Goal: Task Accomplishment & Management: Manage account settings

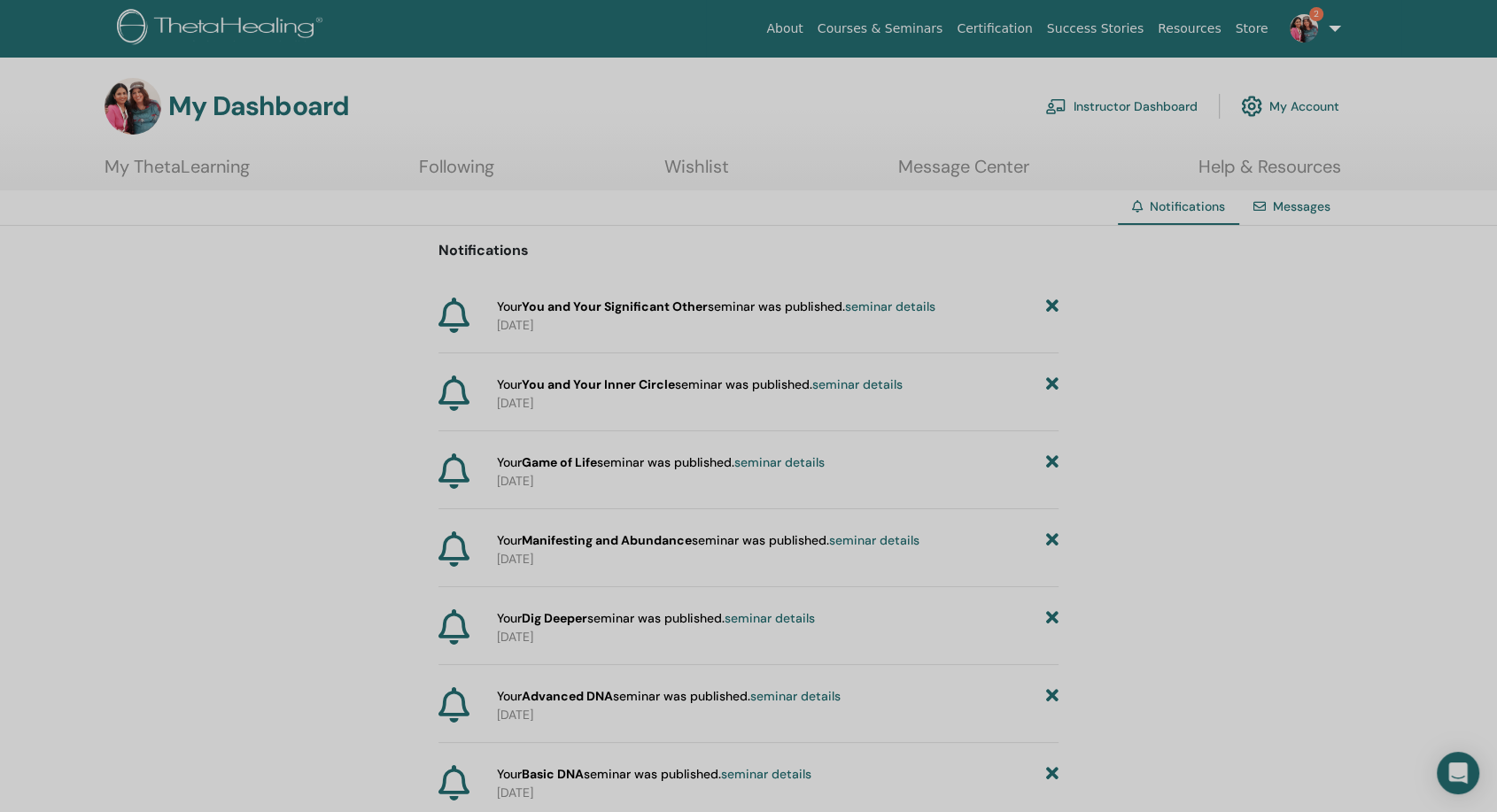
click at [1155, 98] on link "Instructor Dashboard" at bounding box center [1121, 106] width 152 height 39
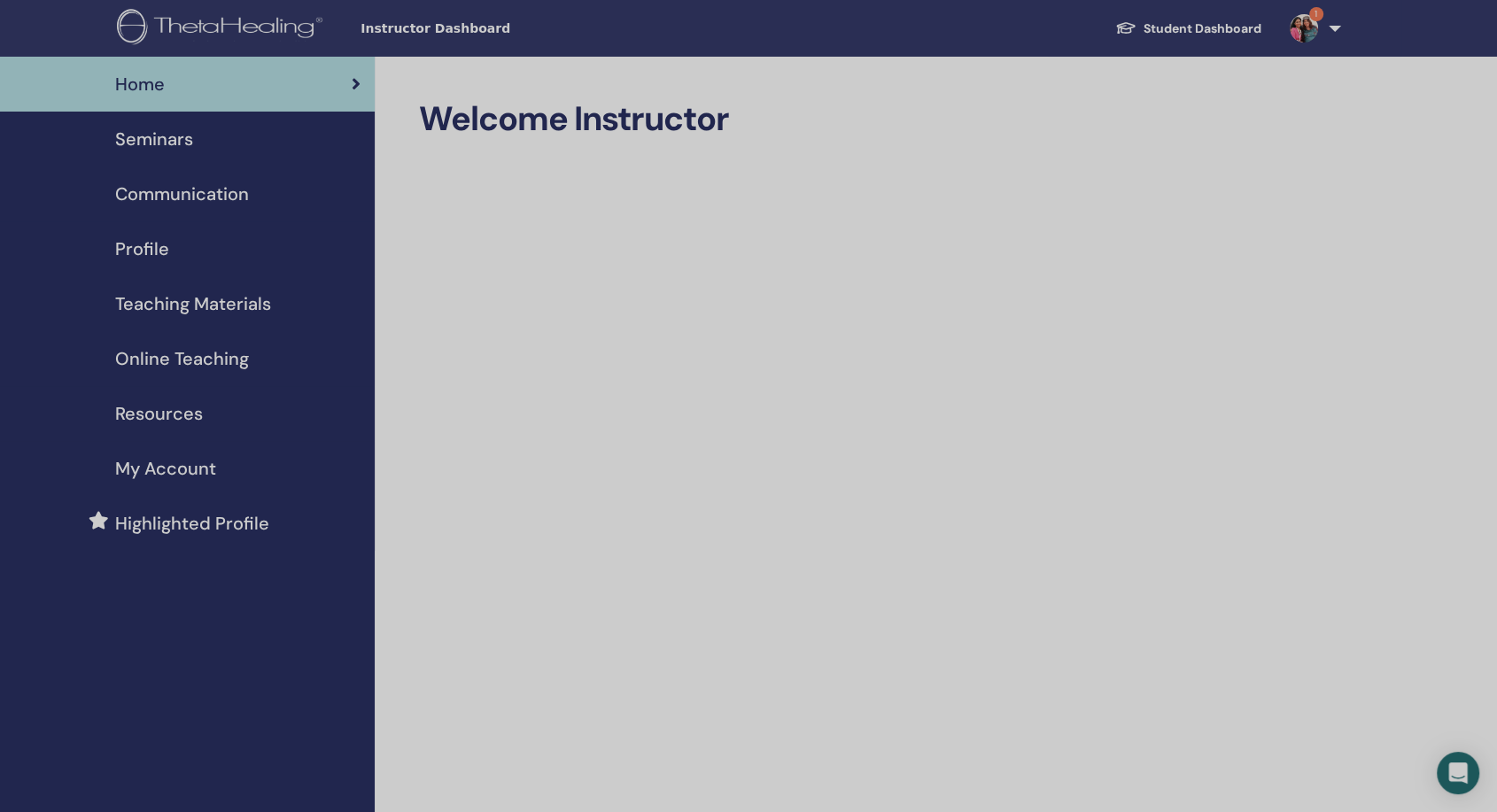
click at [187, 140] on span "Seminars" at bounding box center [154, 139] width 78 height 27
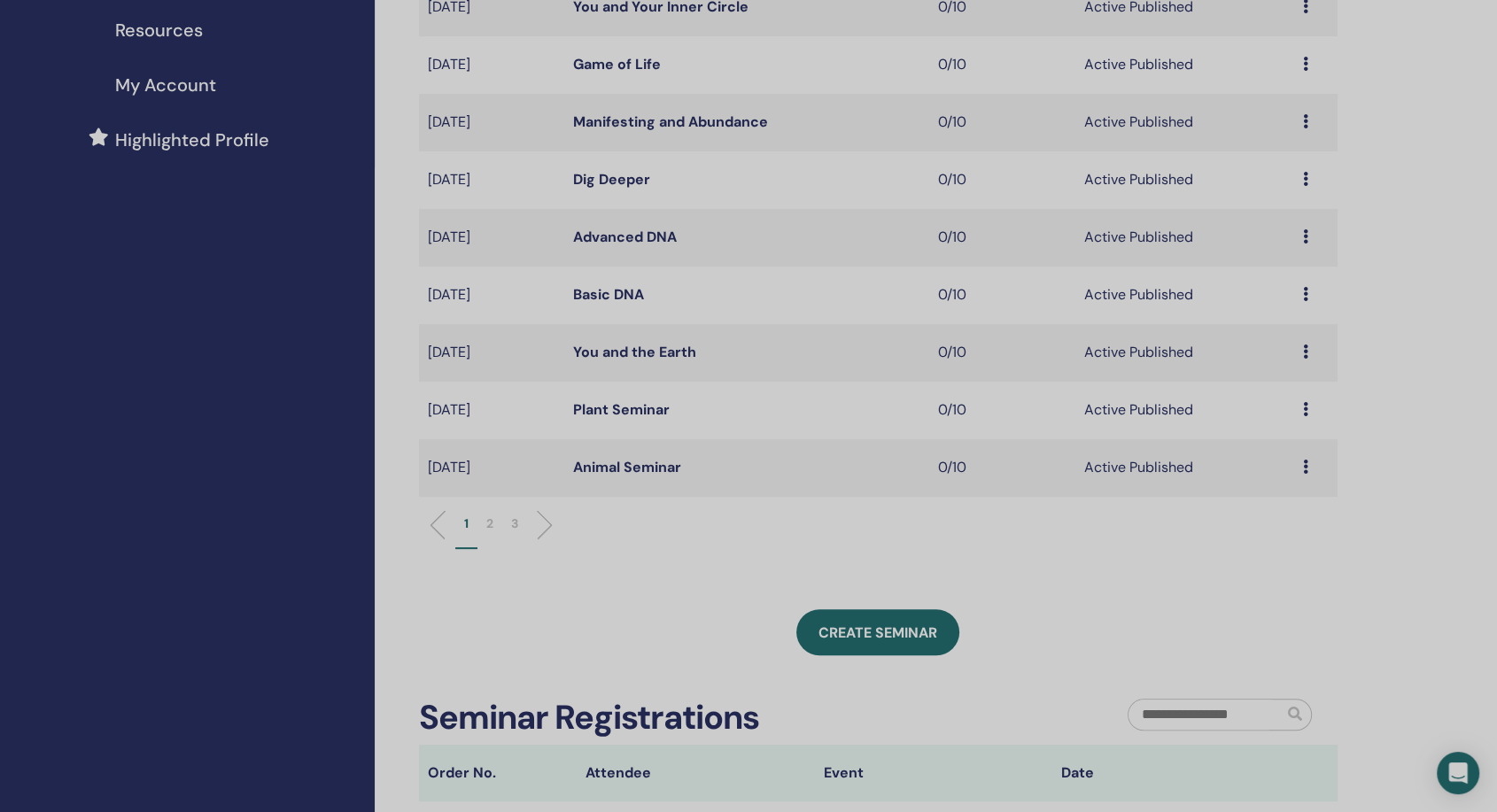
scroll to position [590, 0]
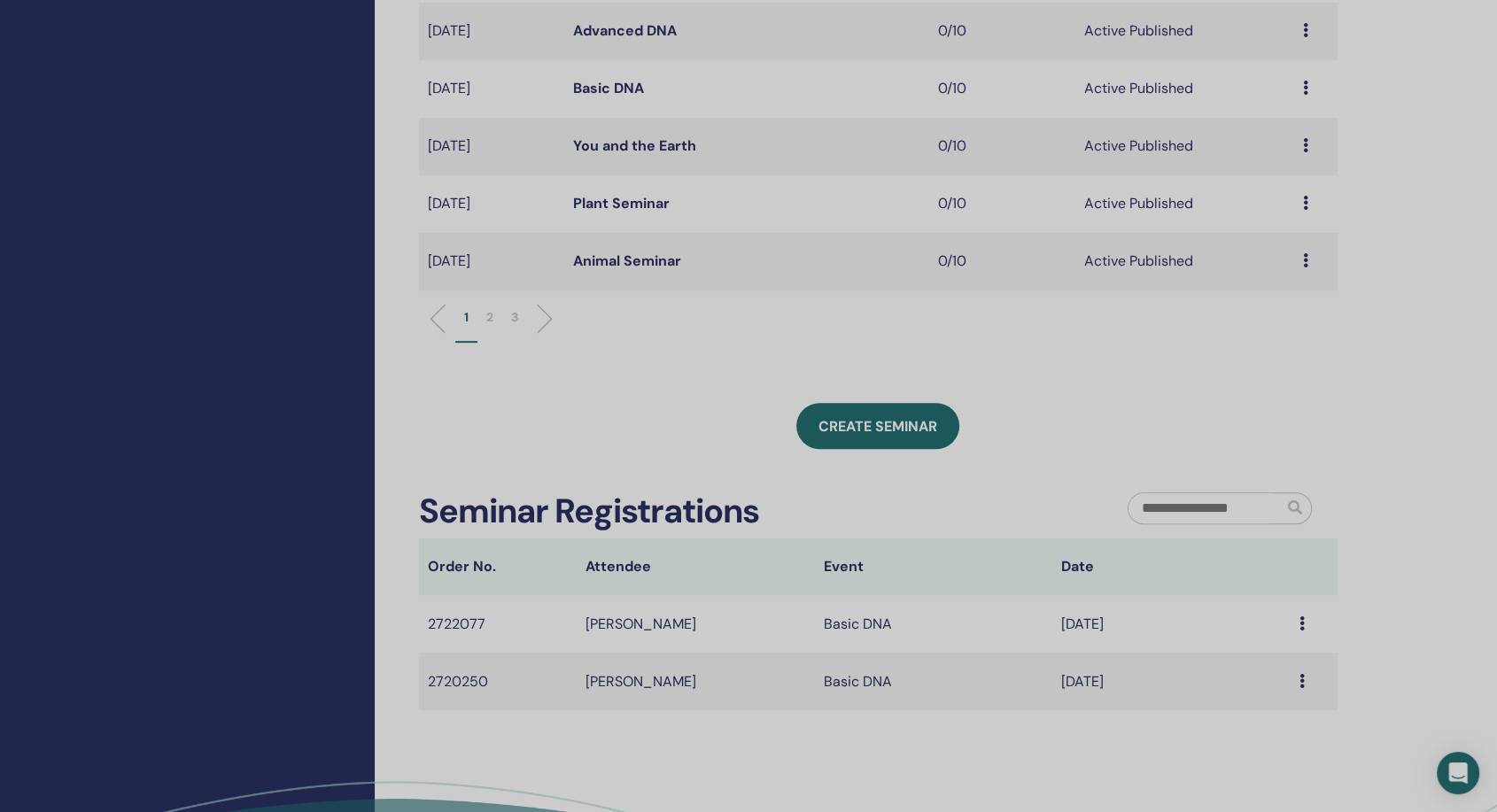
click at [1303, 629] on icon at bounding box center [1300, 623] width 5 height 14
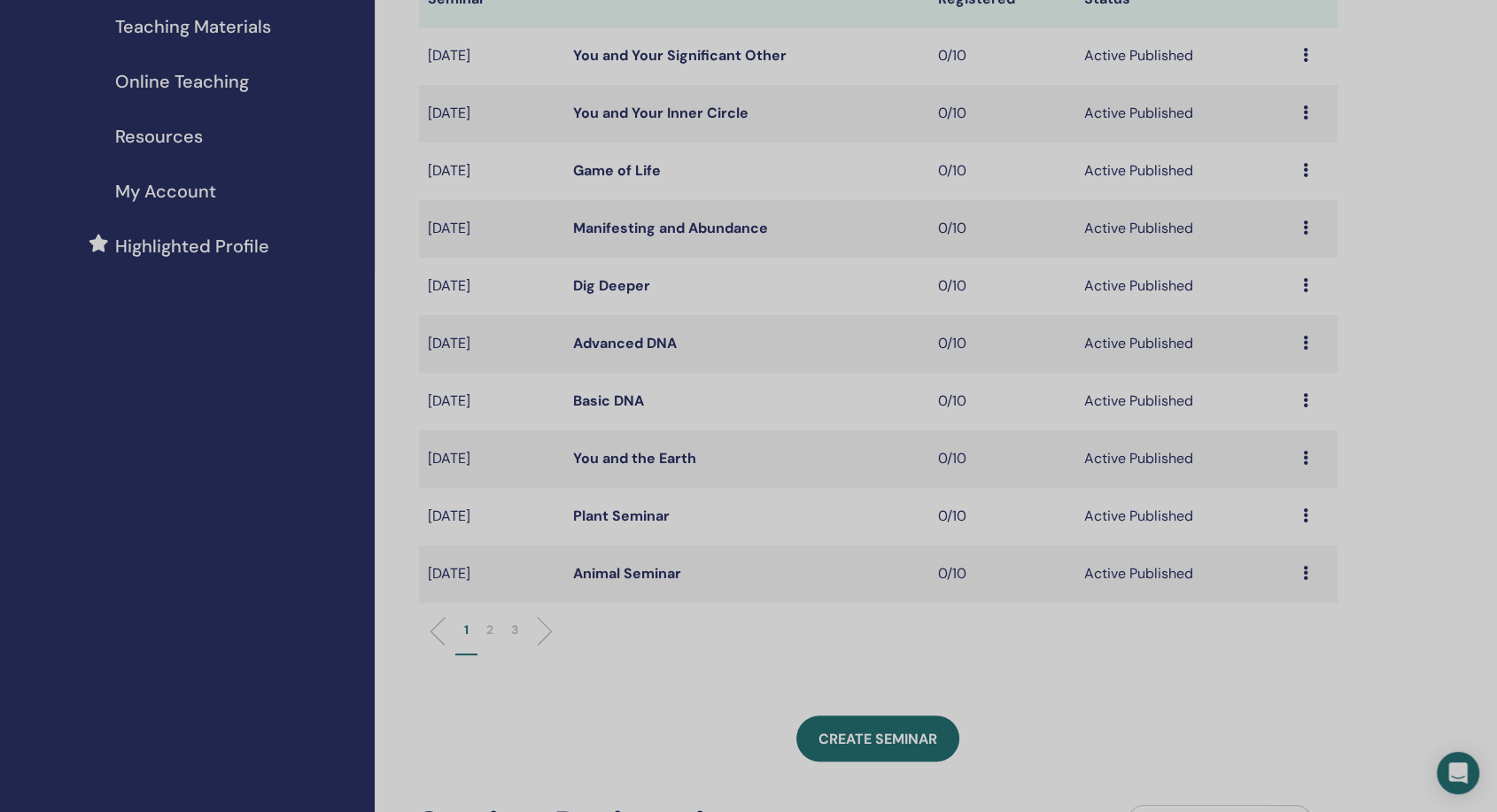
scroll to position [197, 0]
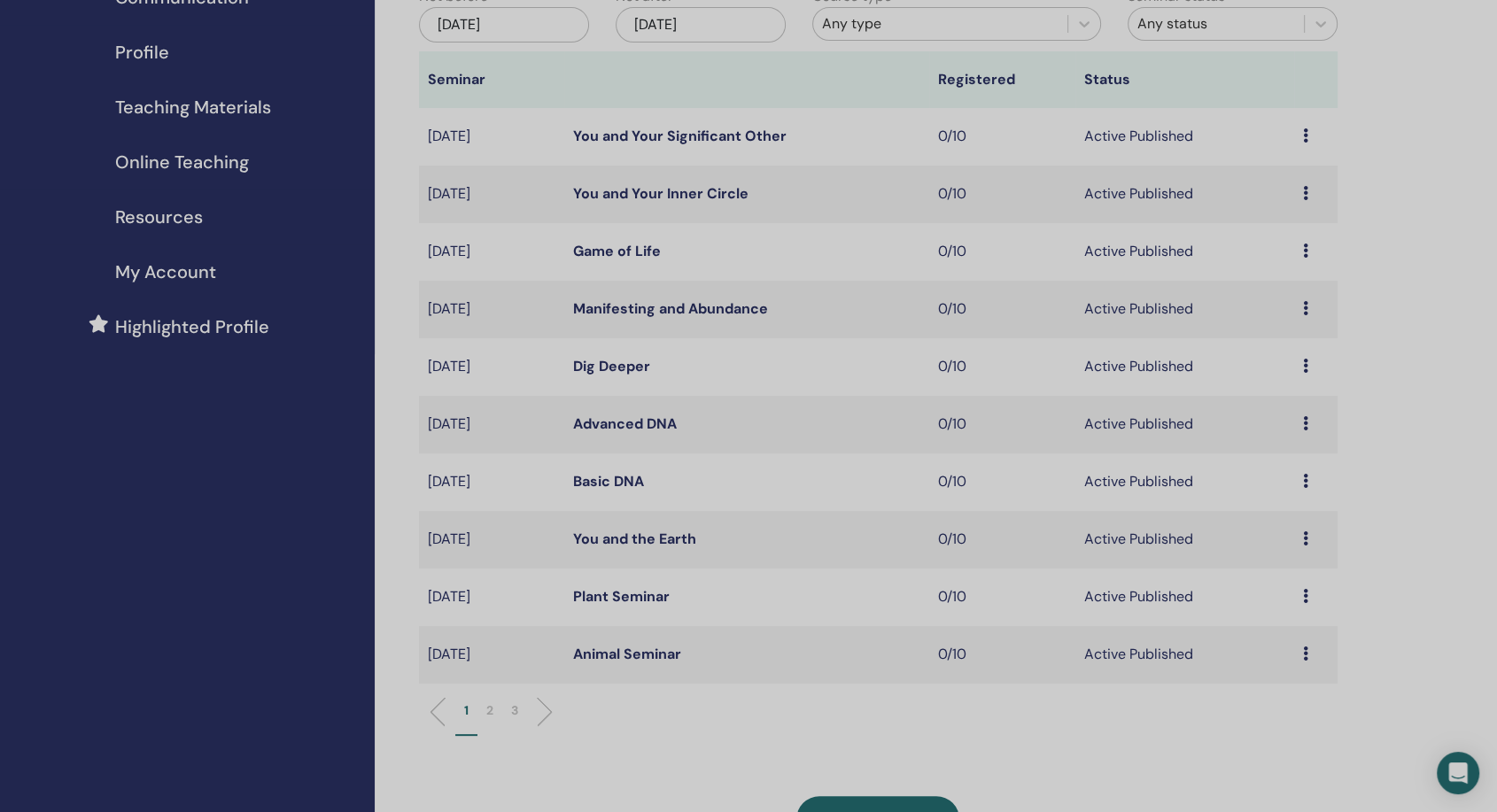
click at [514, 712] on p "3" at bounding box center [514, 710] width 7 height 19
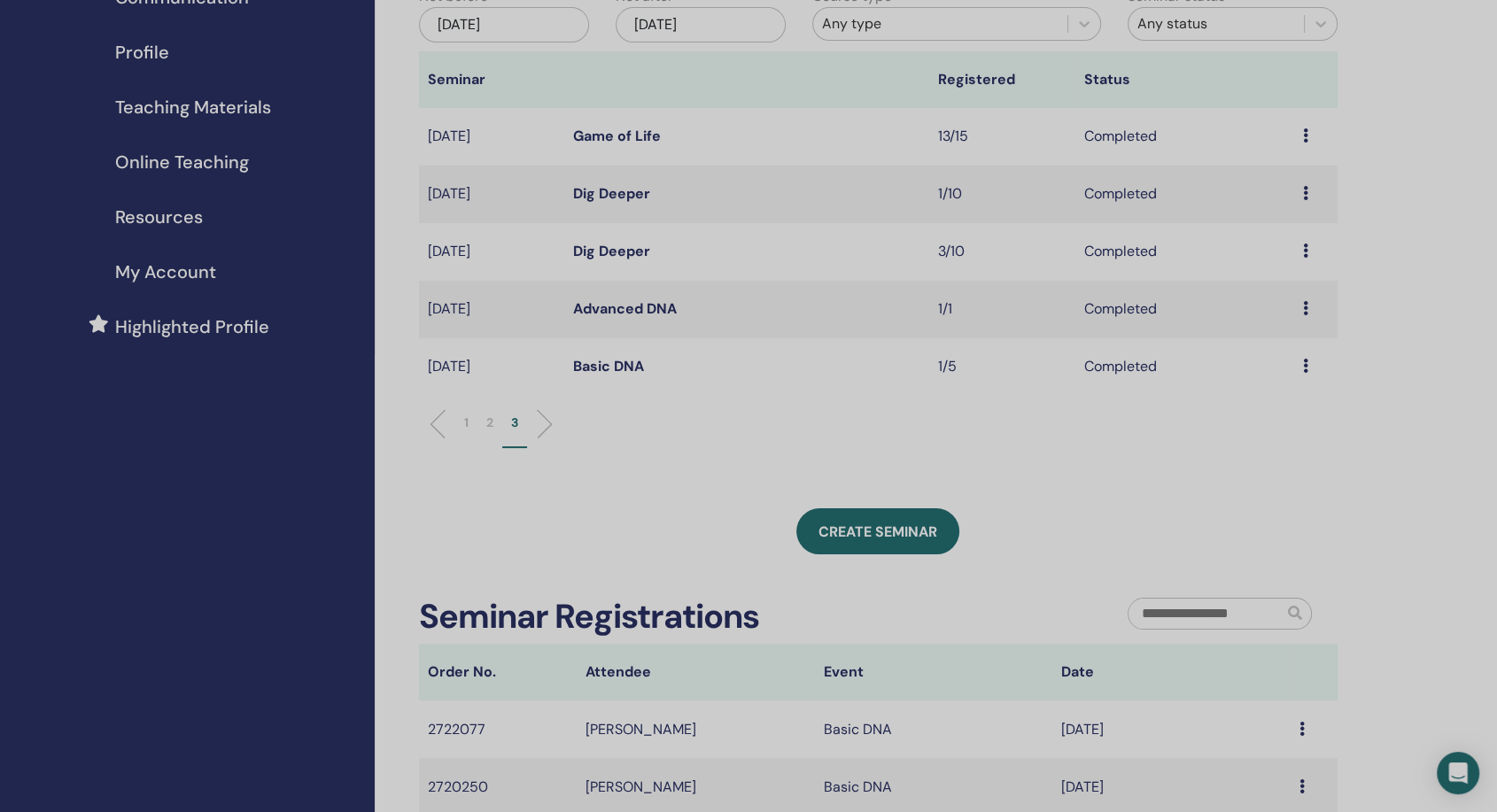
click at [1308, 366] on div "Preview Attendees" at bounding box center [1316, 366] width 26 height 21
drag, startPoint x: 1300, startPoint y: 373, endPoint x: 939, endPoint y: 500, distance: 383.1
click at [939, 500] on div "My Seminars You can customize the filter to explore upcoming seminars beyond th…" at bounding box center [878, 359] width 919 height 913
click at [495, 426] on li "2" at bounding box center [489, 431] width 25 height 35
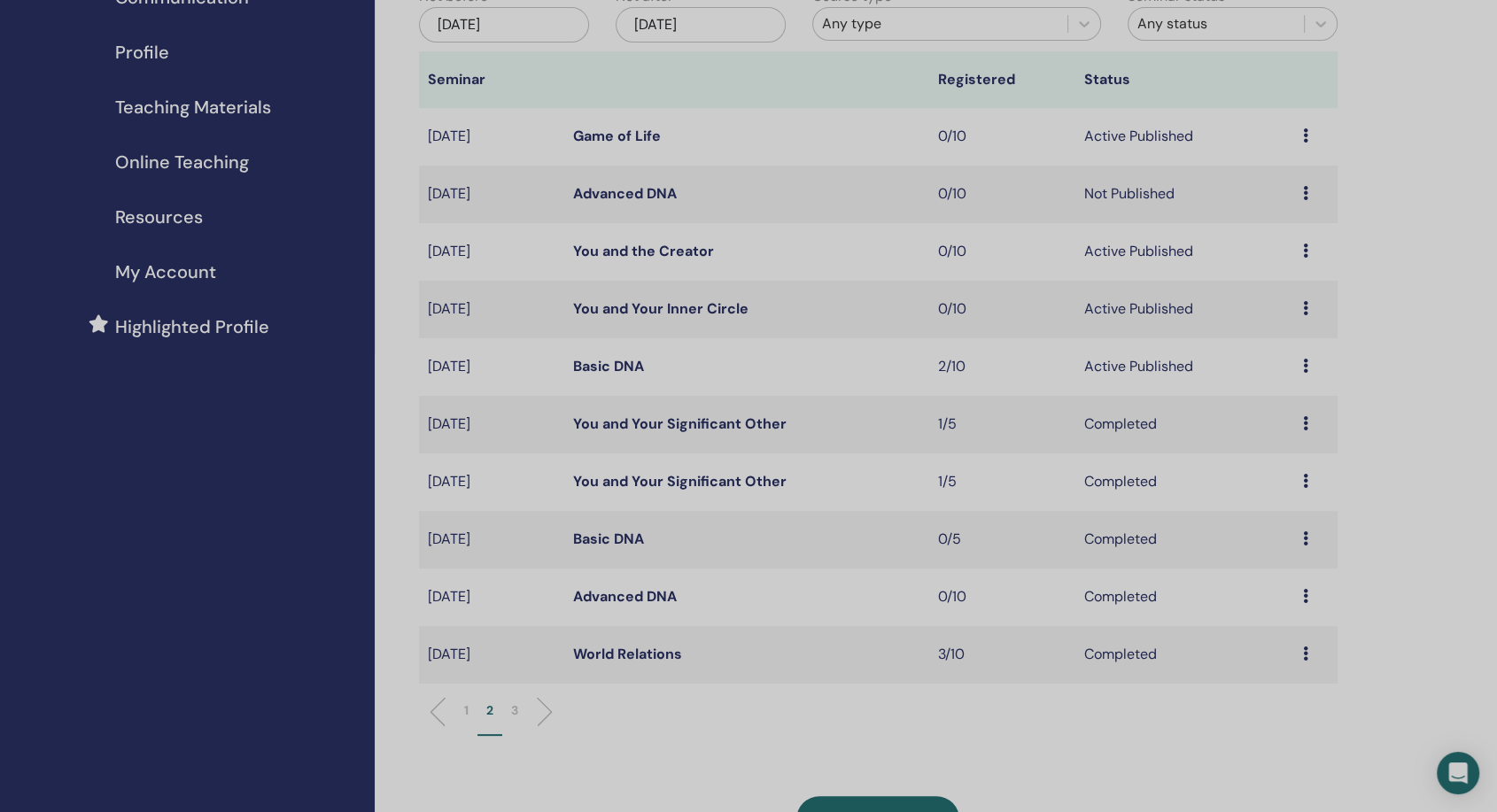
click at [599, 363] on link "Basic DNA" at bounding box center [608, 366] width 71 height 19
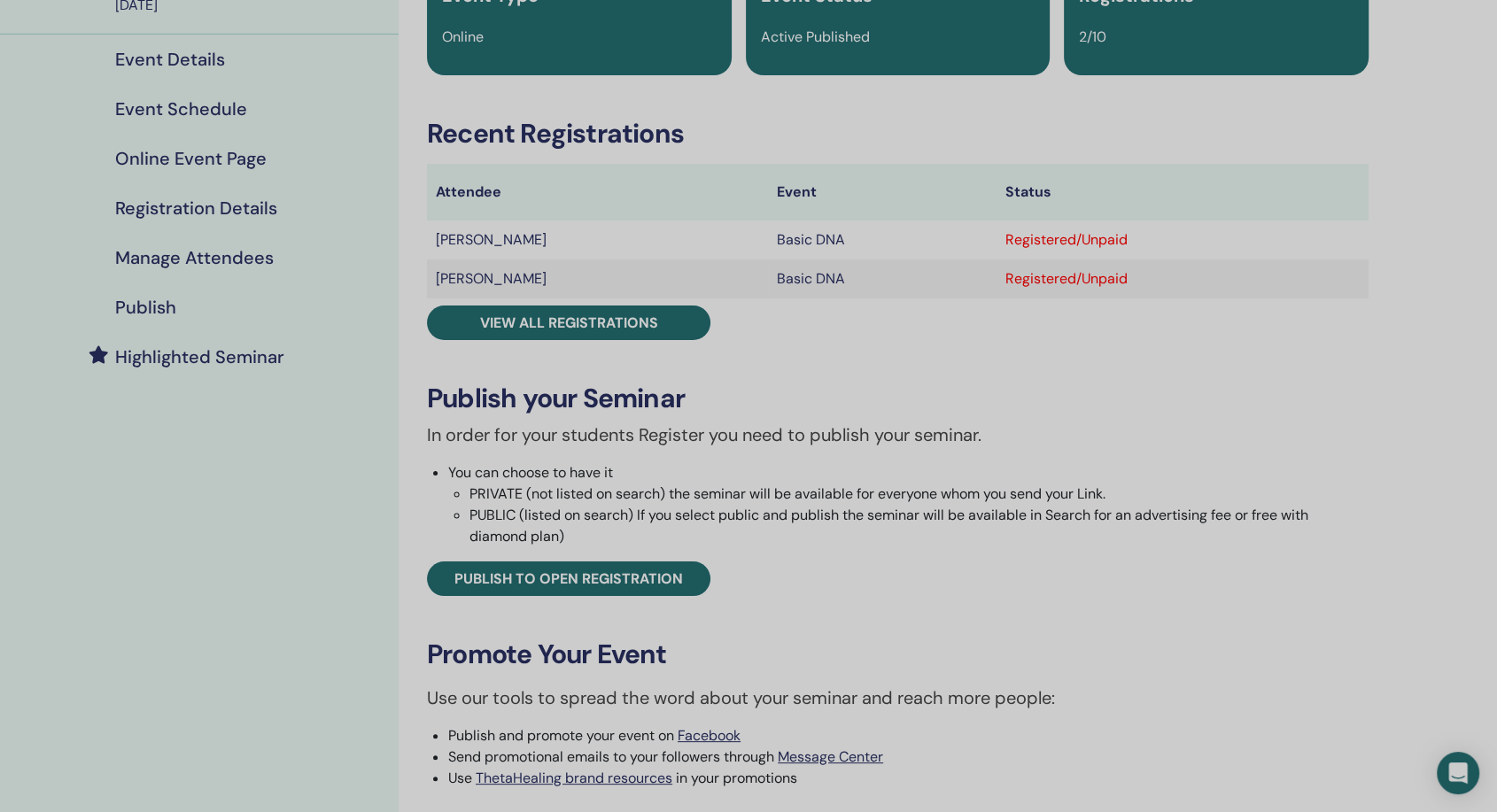
scroll to position [197, 0]
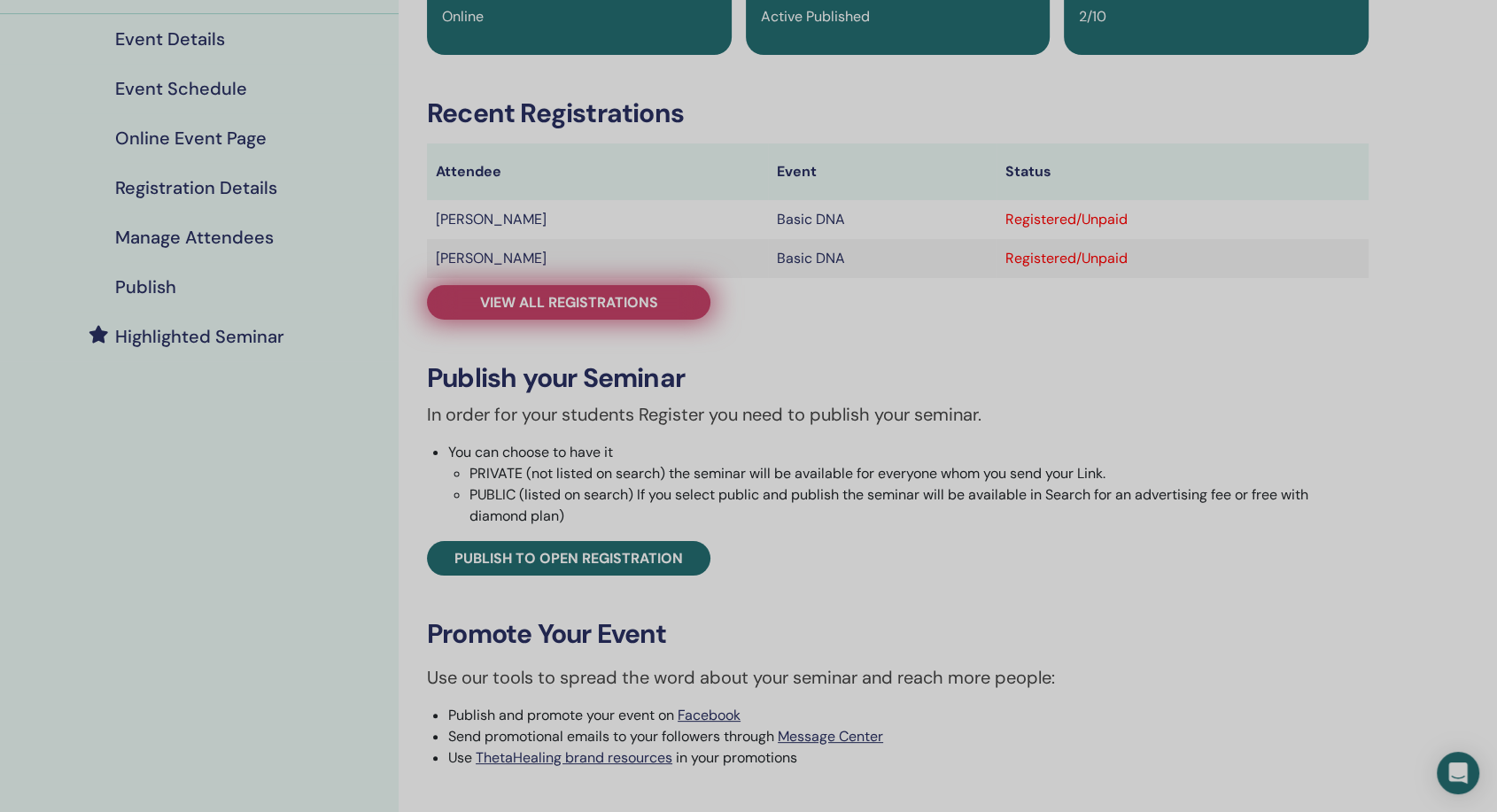
click at [619, 308] on span "View all registrations" at bounding box center [569, 302] width 178 height 19
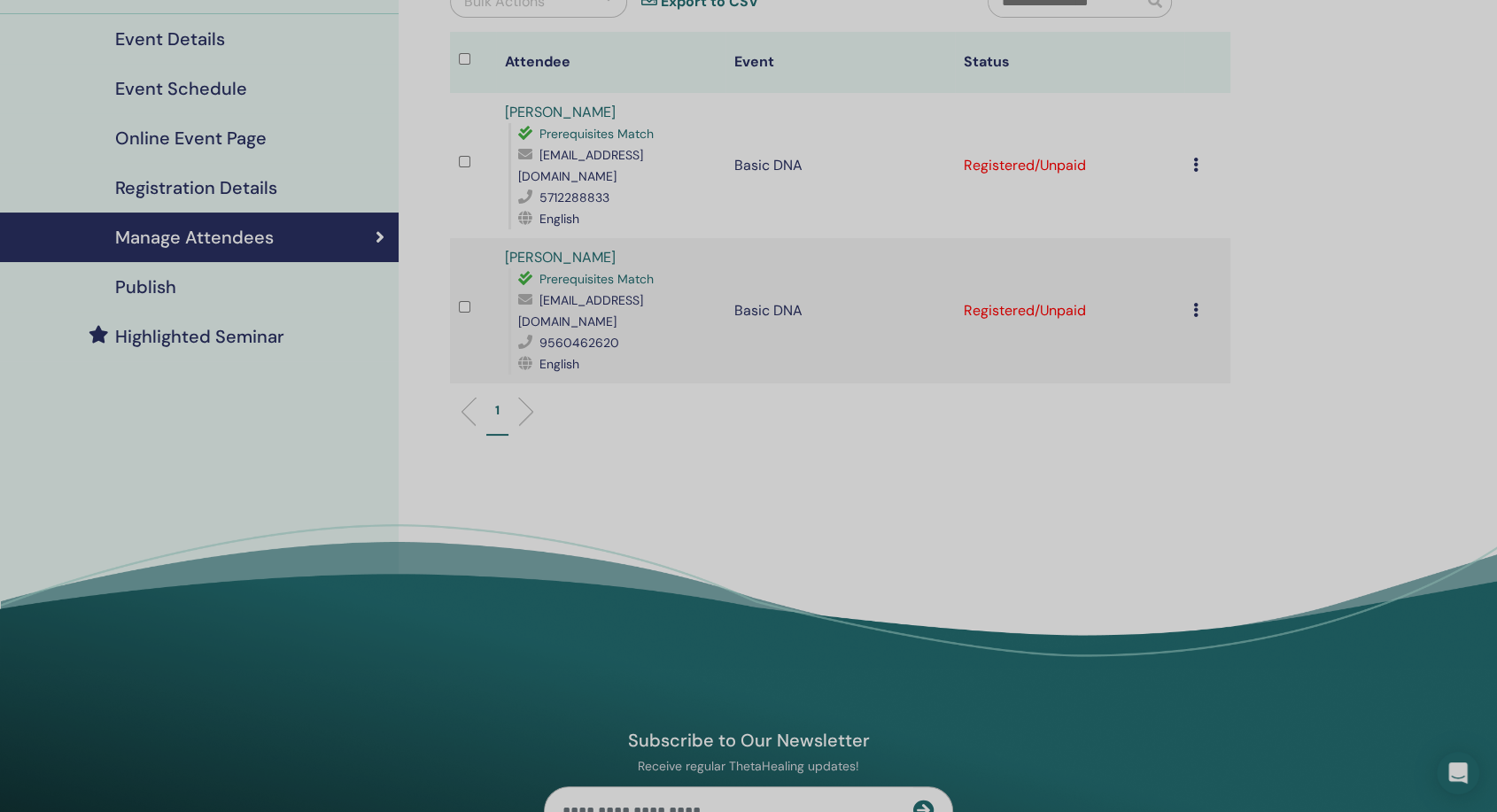
click at [1201, 157] on div "Cancel Registration Do not auto-certify Mark as Paid Mark as Unpaid Mark as Abs…" at bounding box center [1207, 165] width 28 height 21
click at [1230, 309] on p "Complete and Certify" at bounding box center [1201, 305] width 140 height 21
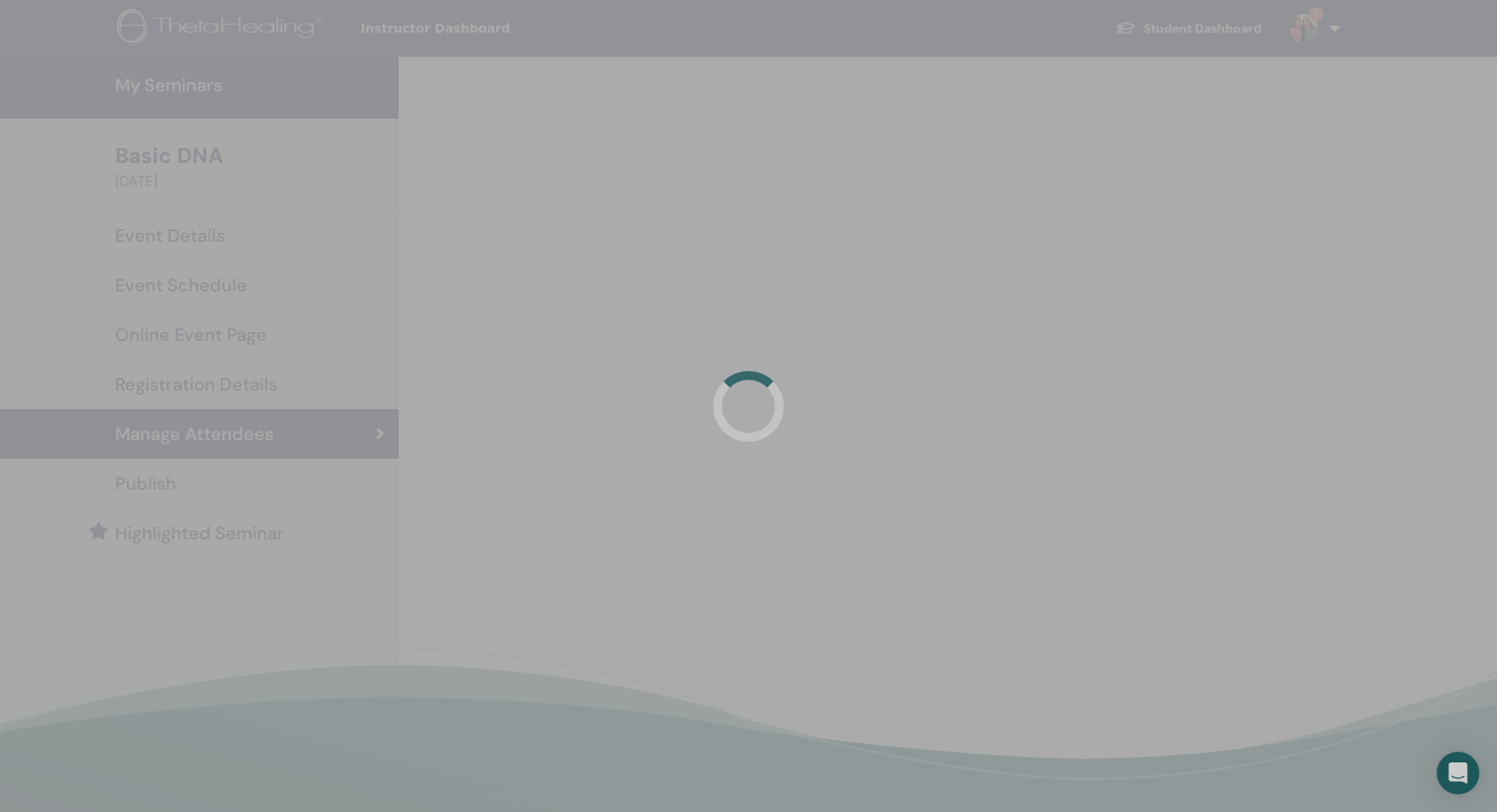
scroll to position [197, 0]
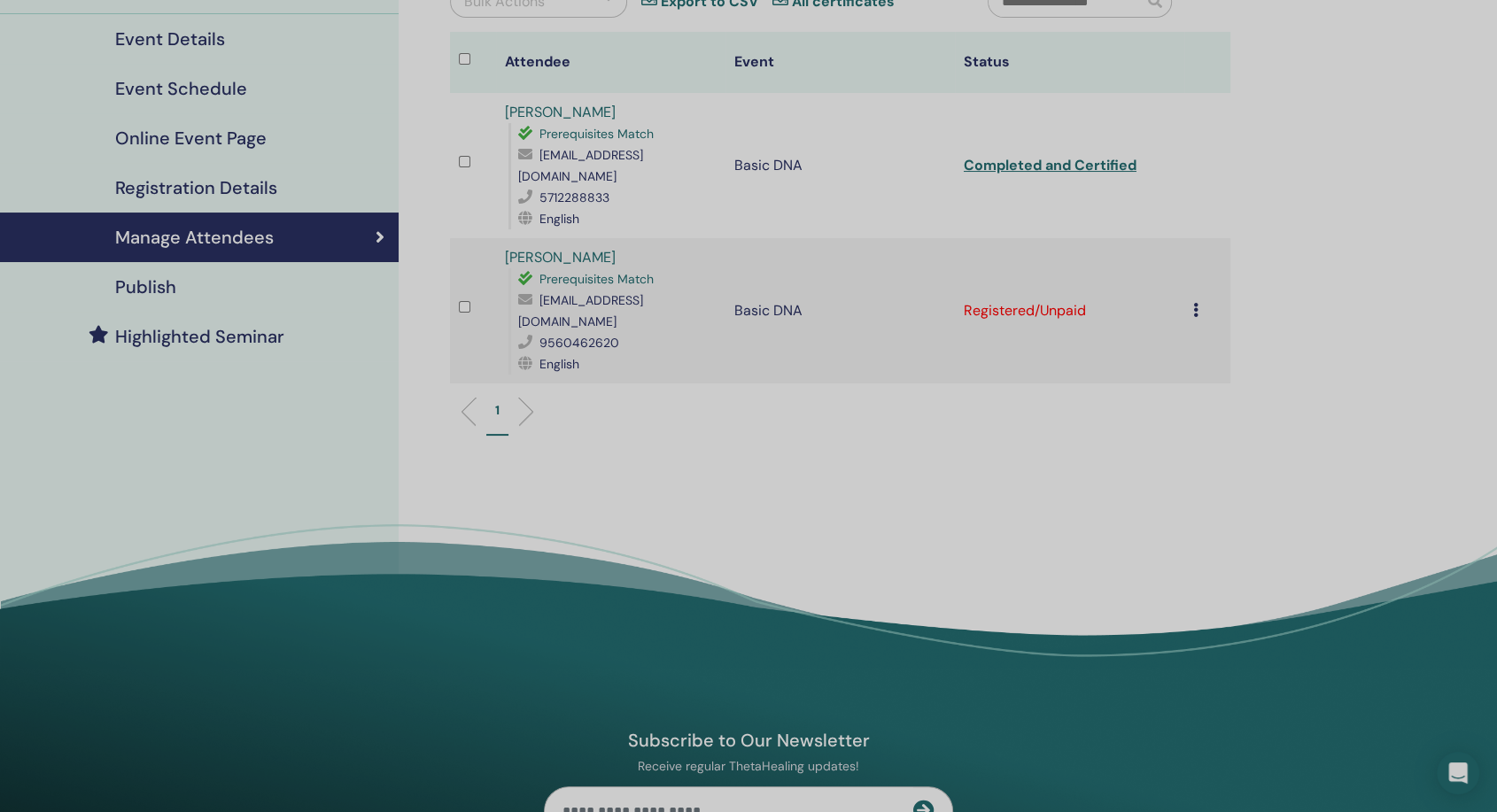
click at [1194, 303] on icon at bounding box center [1195, 310] width 5 height 14
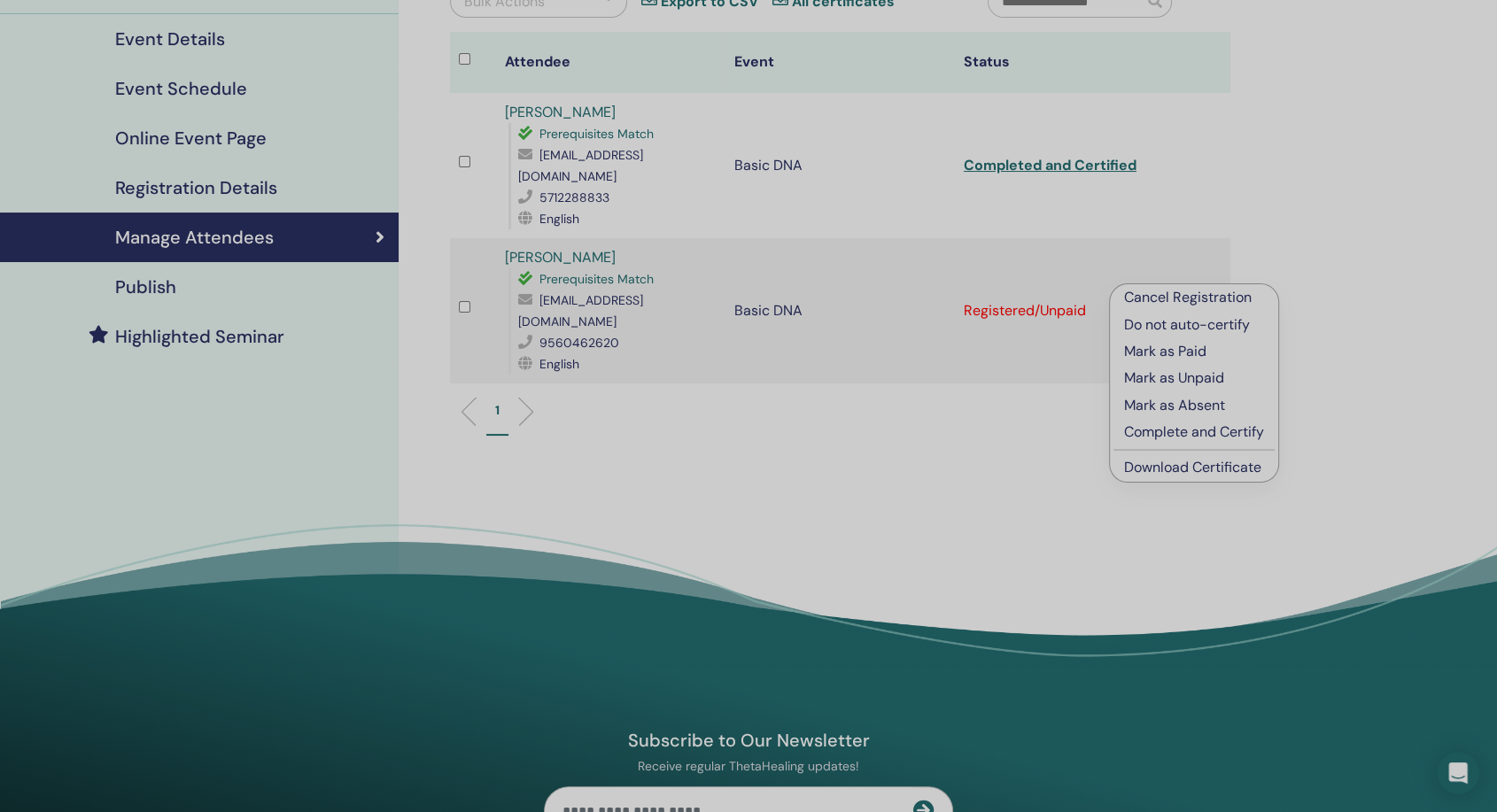
click at [1197, 429] on p "Complete and Certify" at bounding box center [1194, 432] width 140 height 21
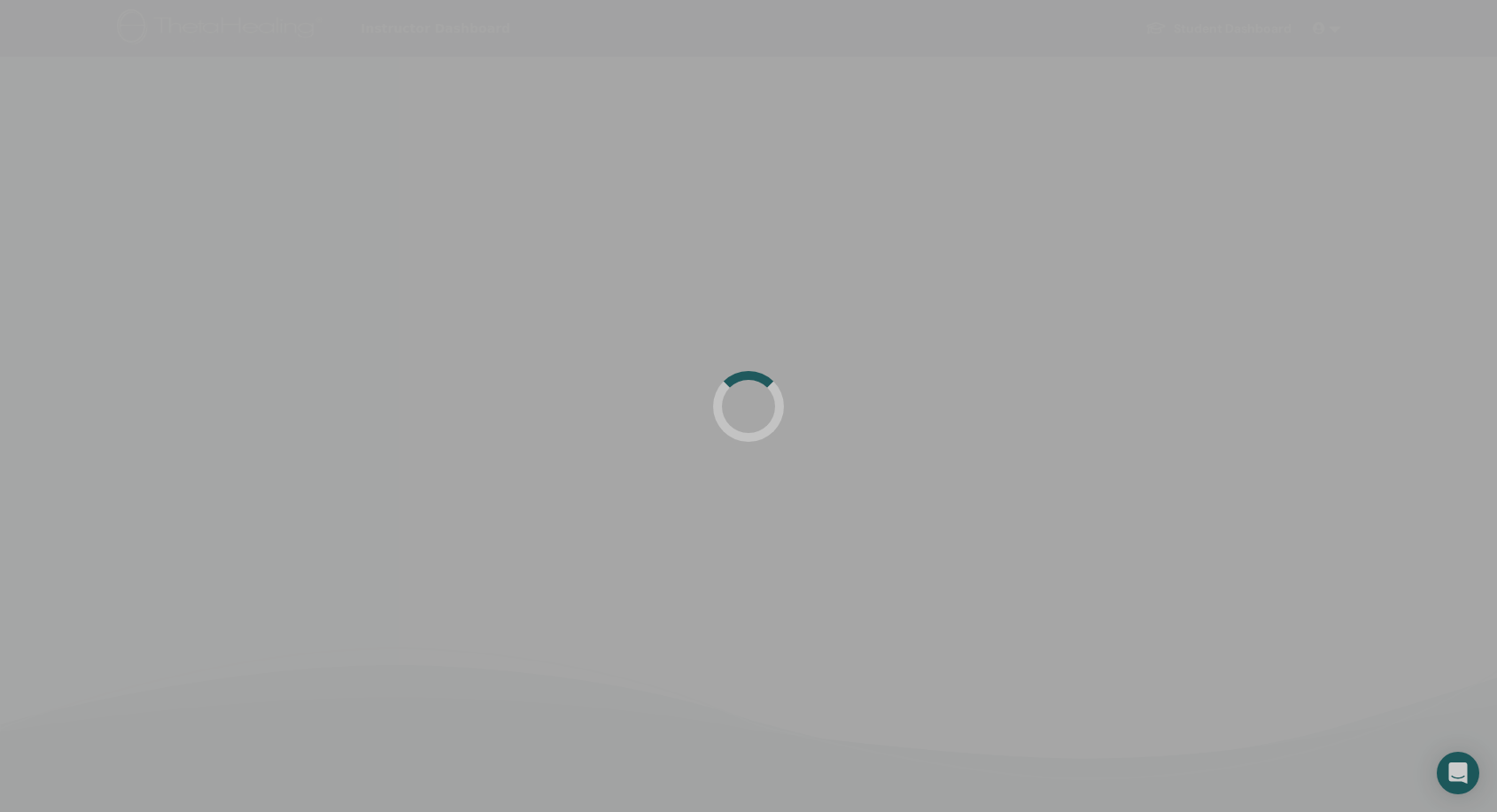
scroll to position [197, 0]
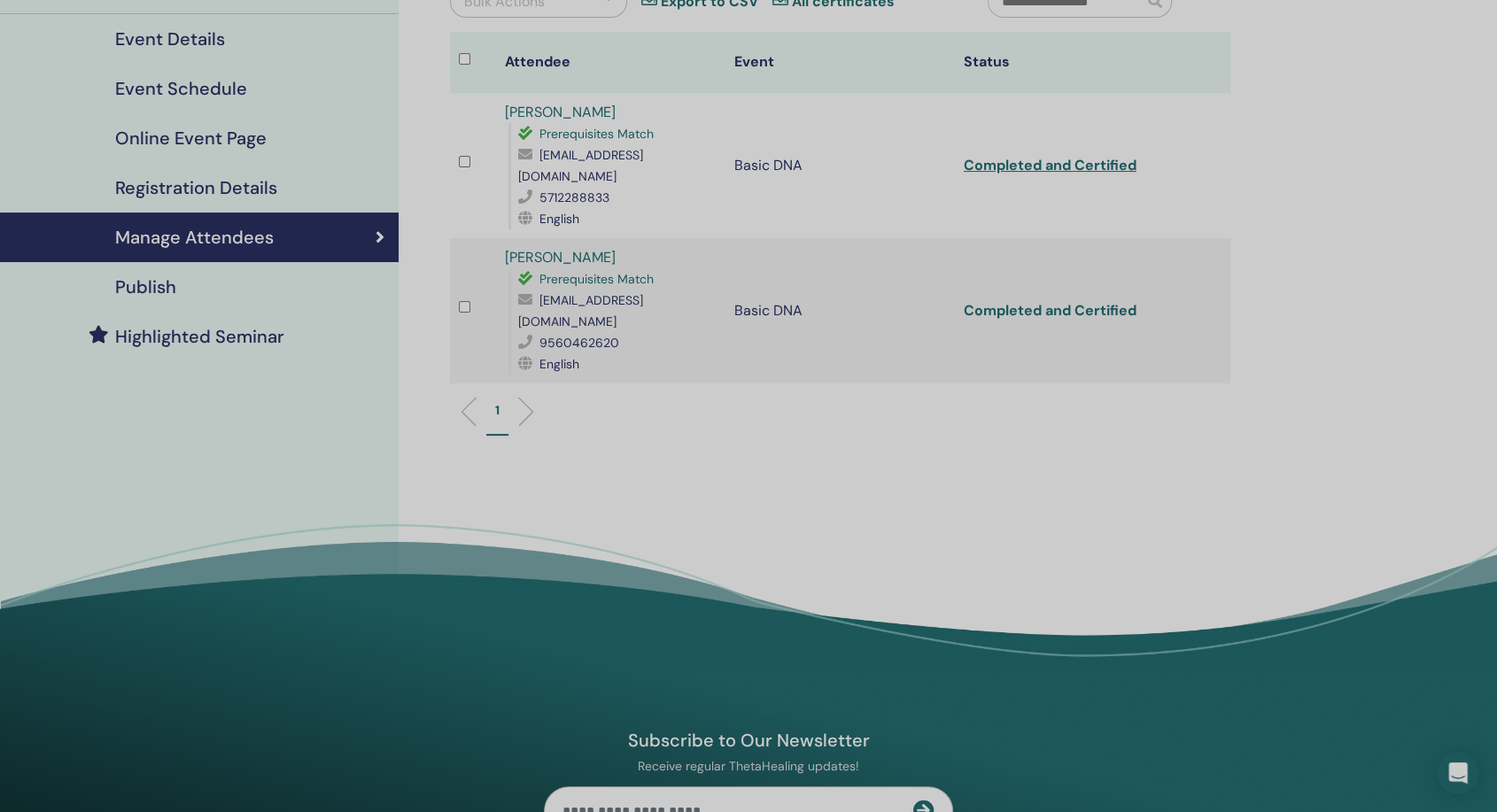
click at [1087, 301] on link "Completed and Certified" at bounding box center [1049, 310] width 173 height 19
